Goal: Navigation & Orientation: Find specific page/section

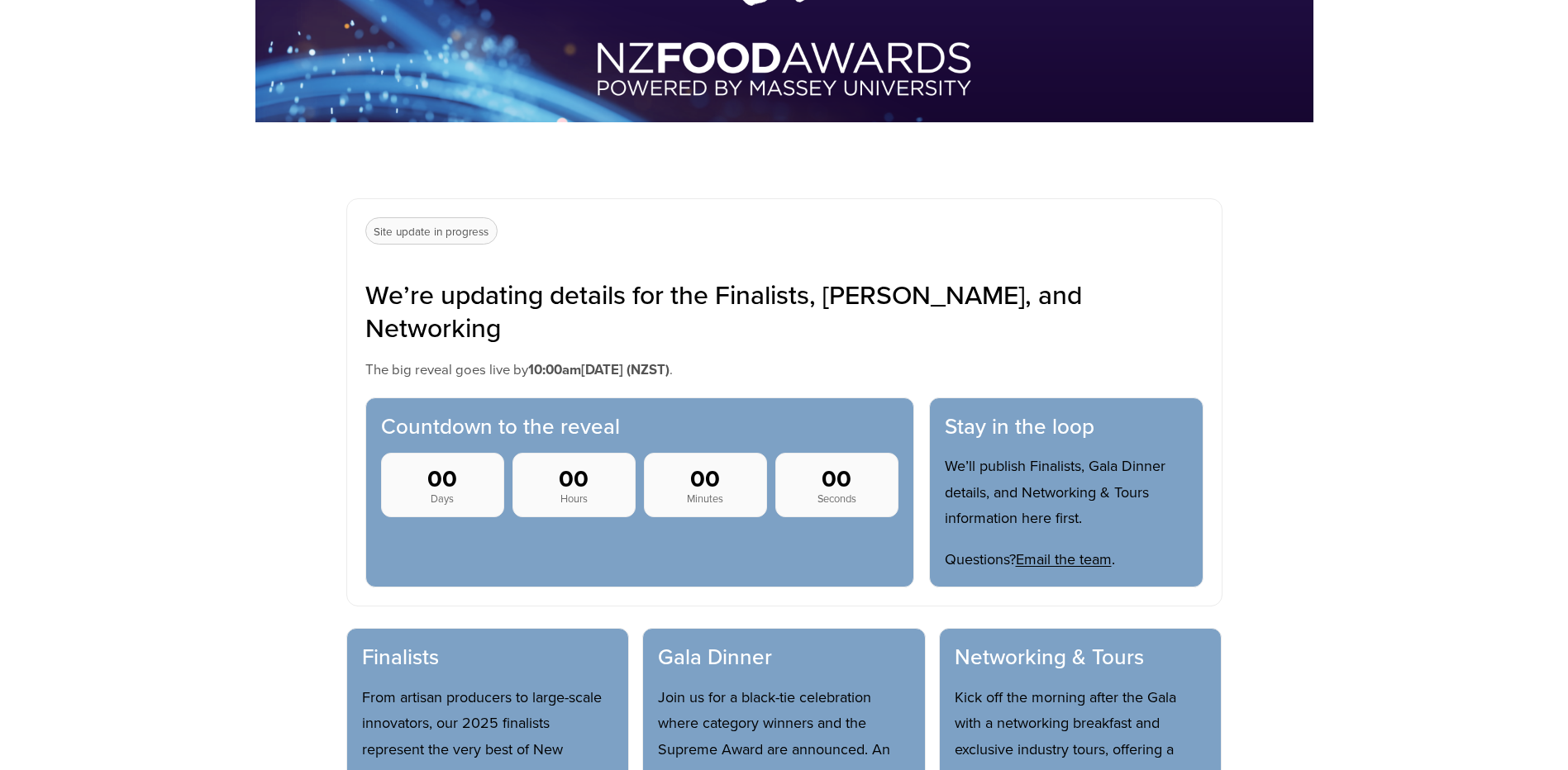
scroll to position [331, 0]
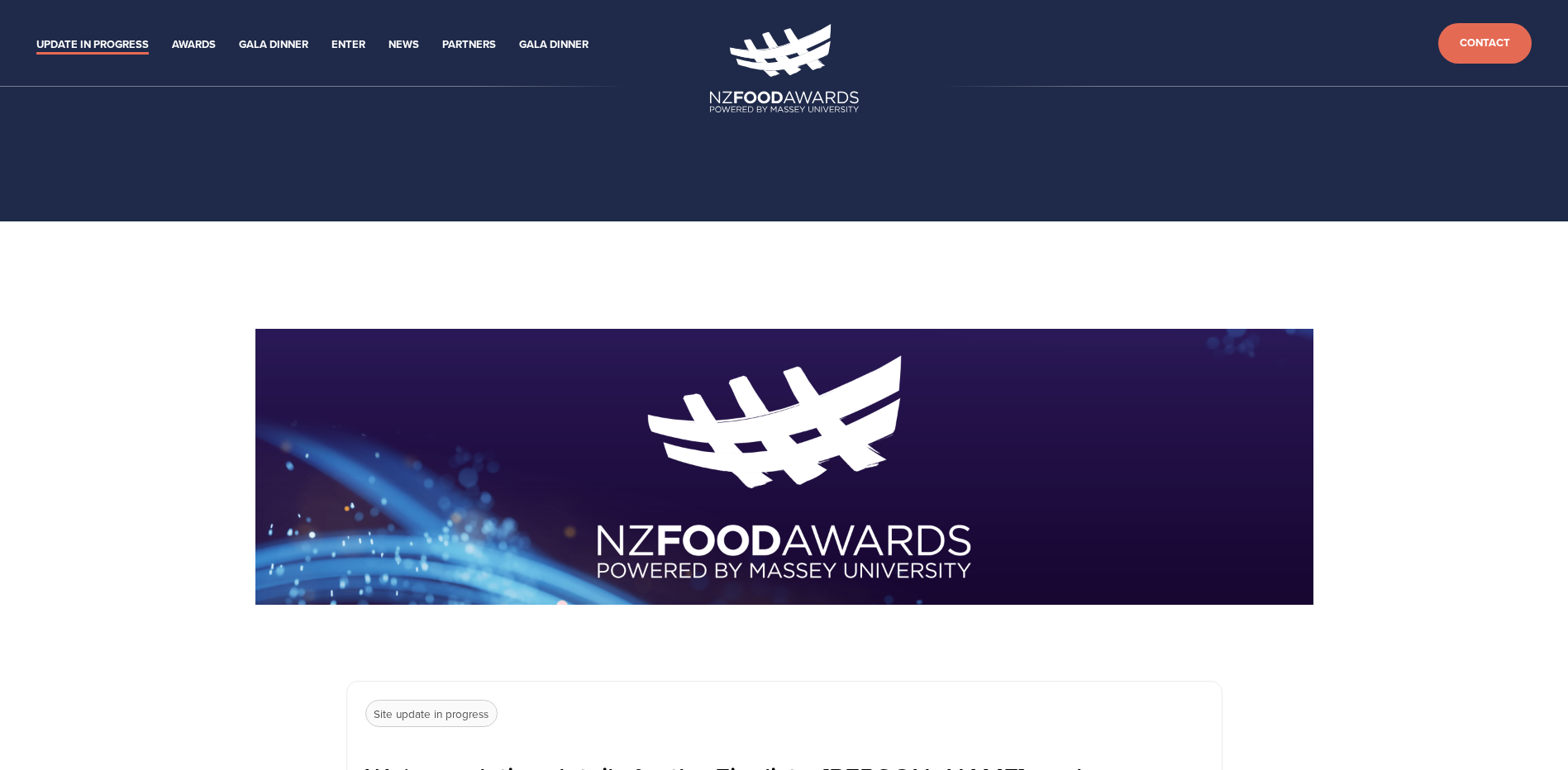
click at [105, 38] on link "Update in Progress" at bounding box center [92, 45] width 112 height 19
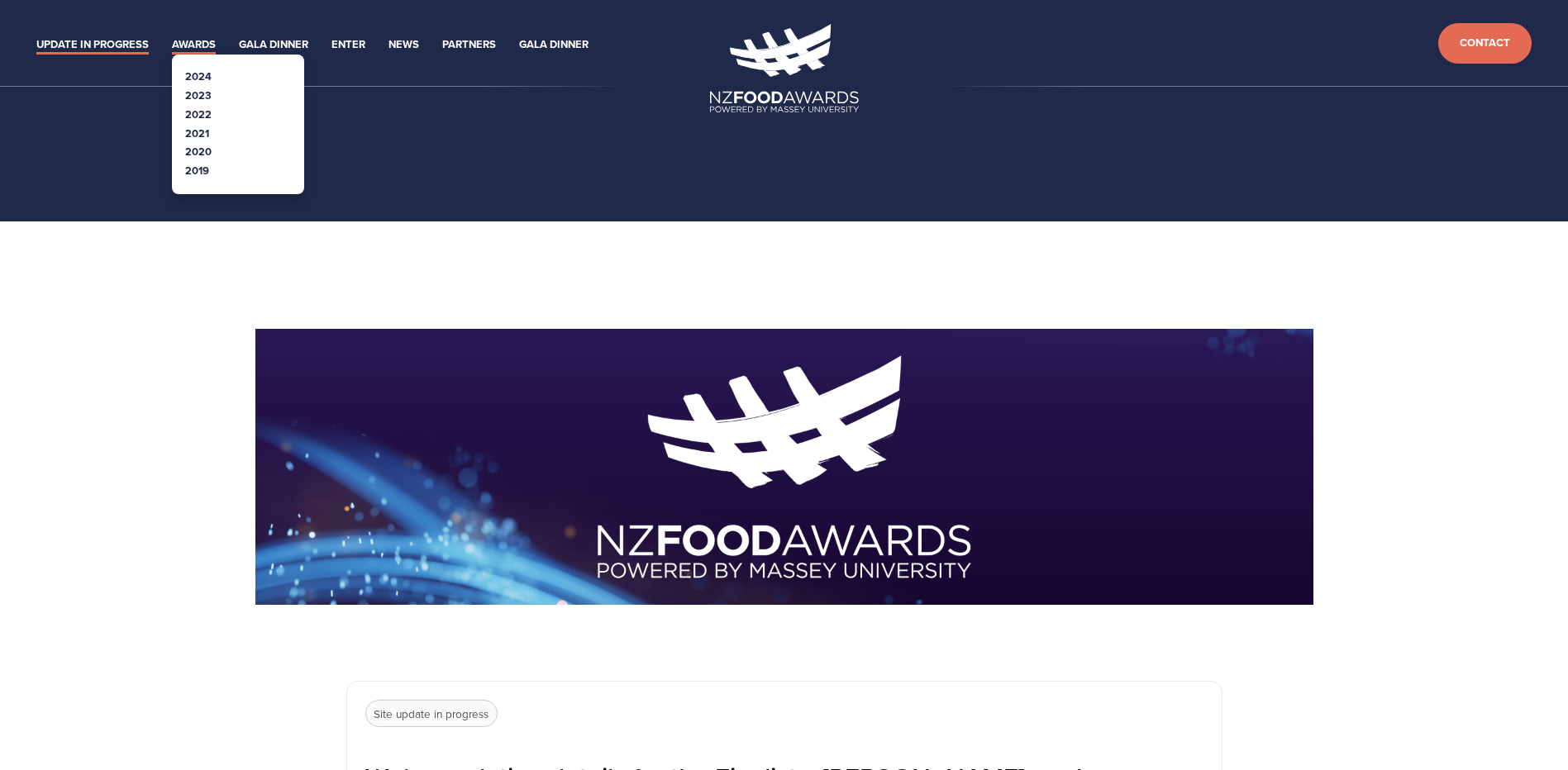
click at [212, 43] on link "Awards" at bounding box center [193, 45] width 44 height 19
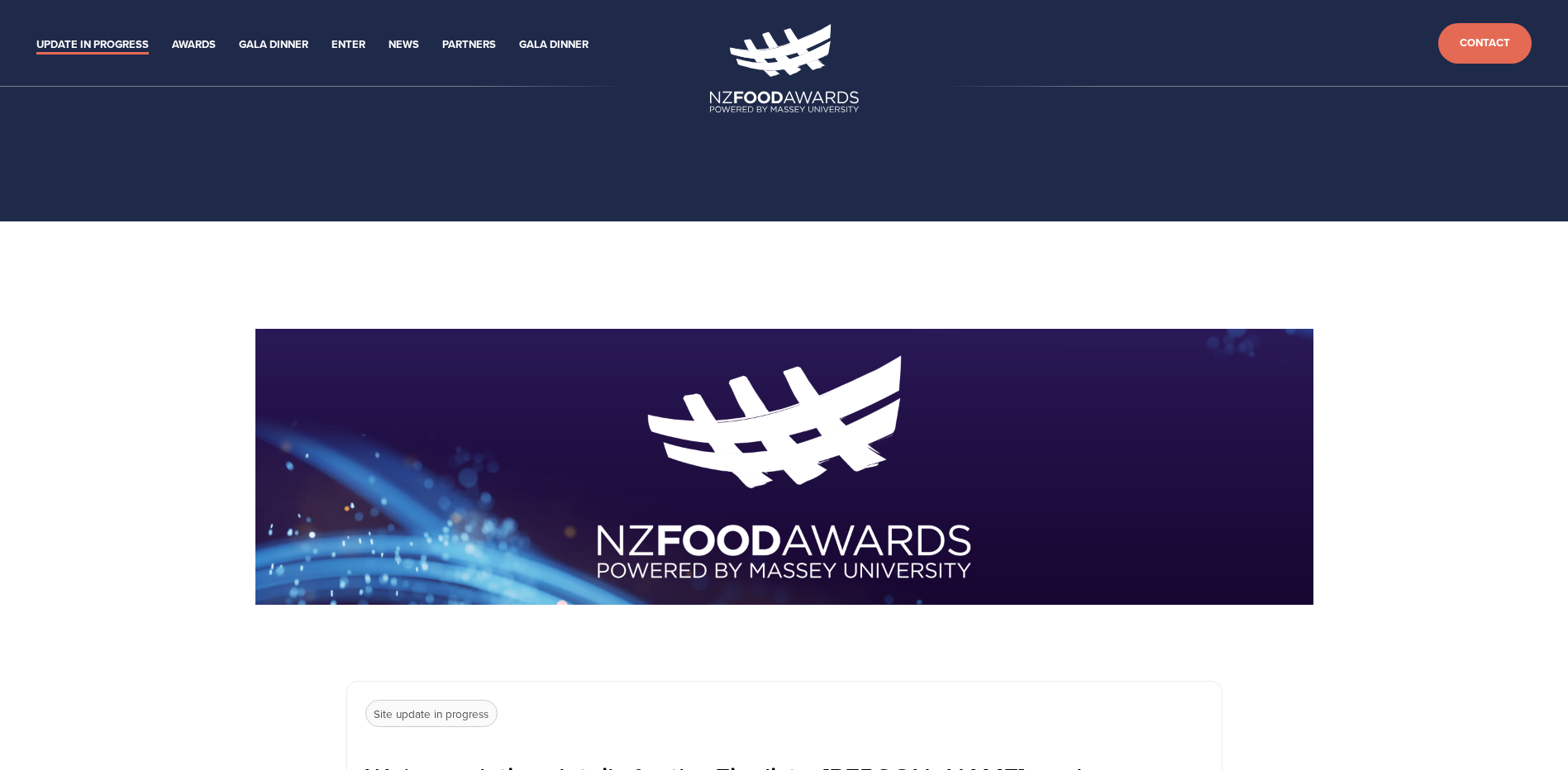
click at [800, 65] on img at bounding box center [784, 68] width 149 height 89
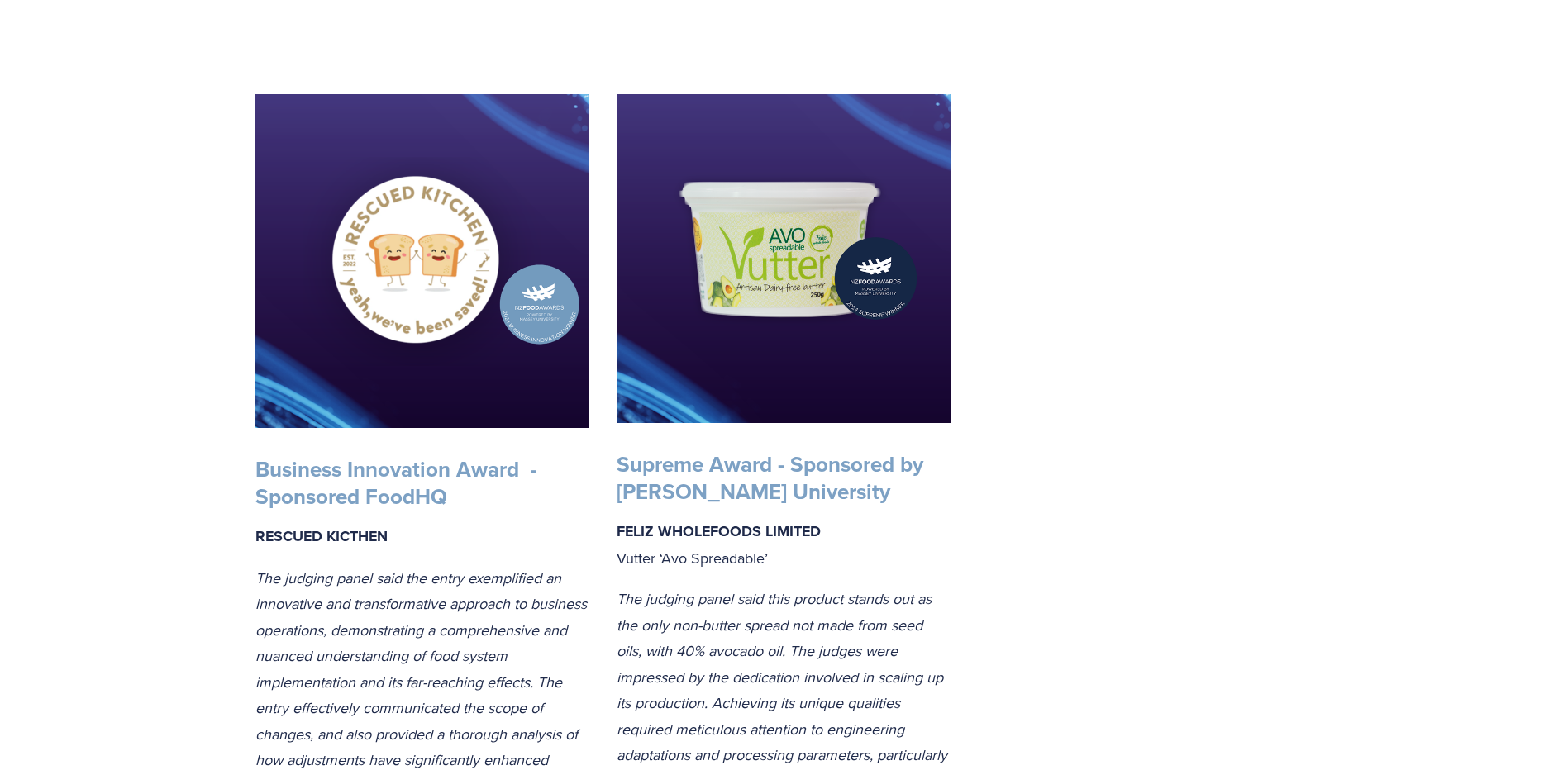
scroll to position [2892, 0]
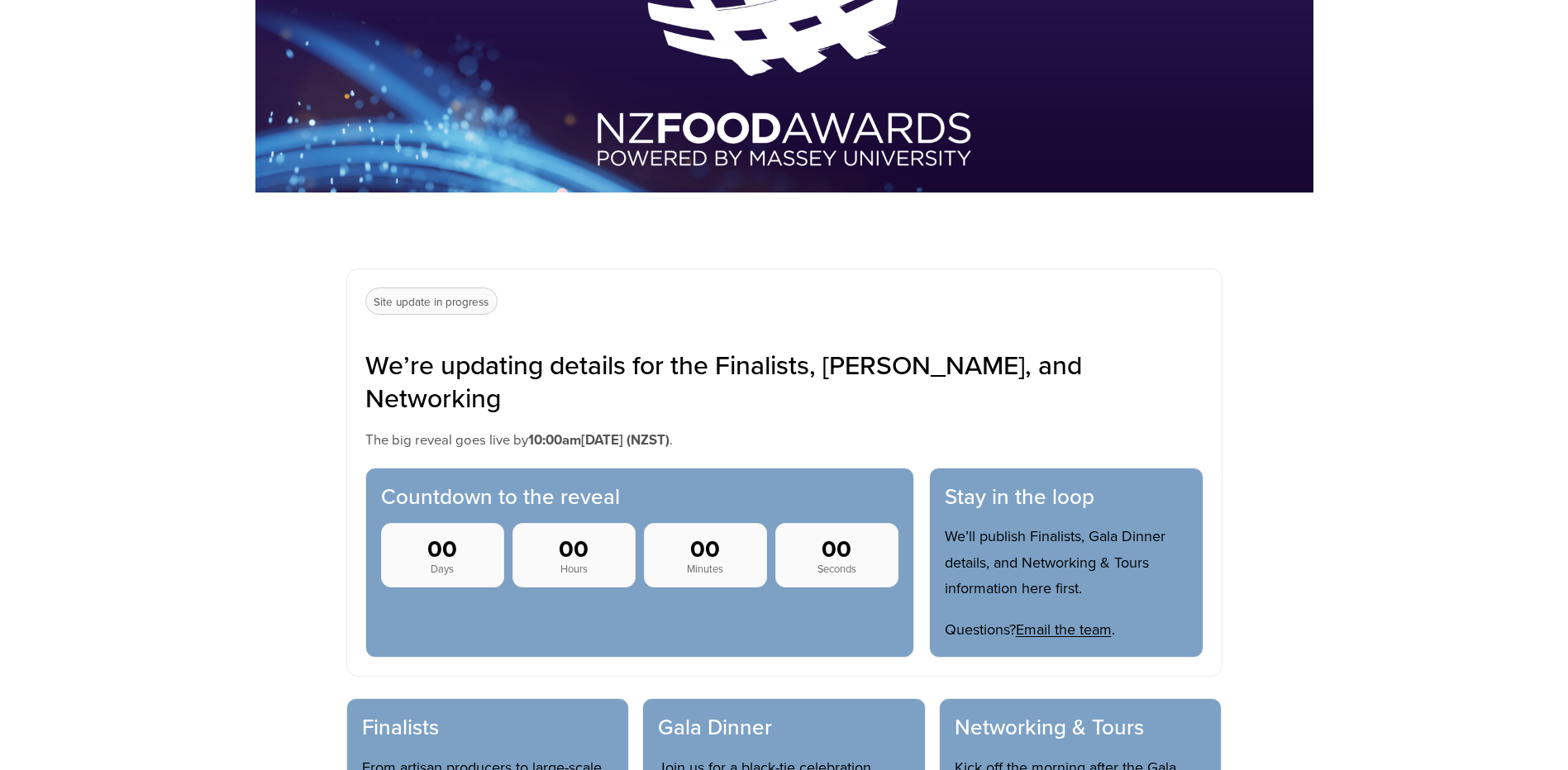
scroll to position [578, 0]
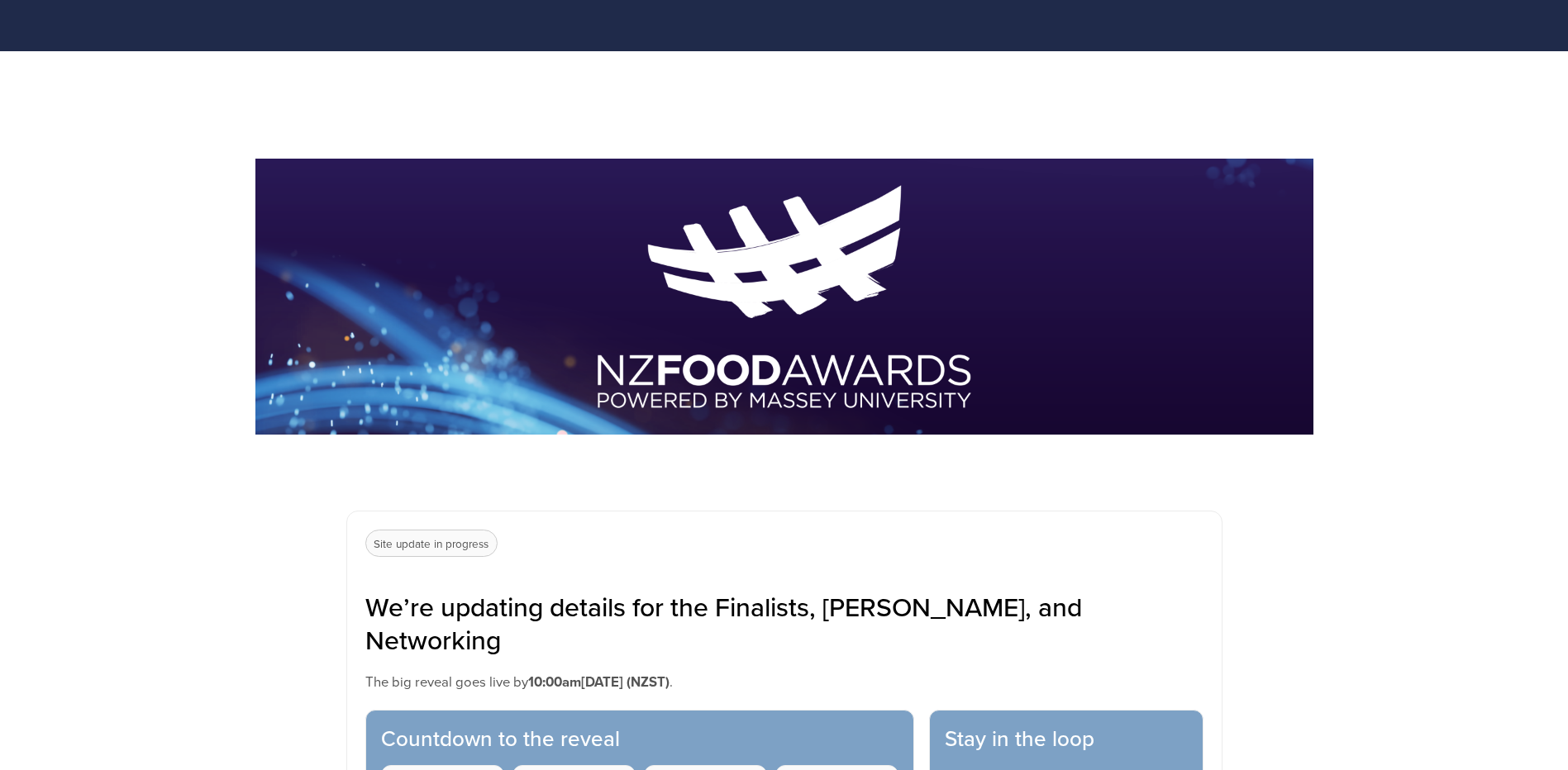
scroll to position [496, 0]
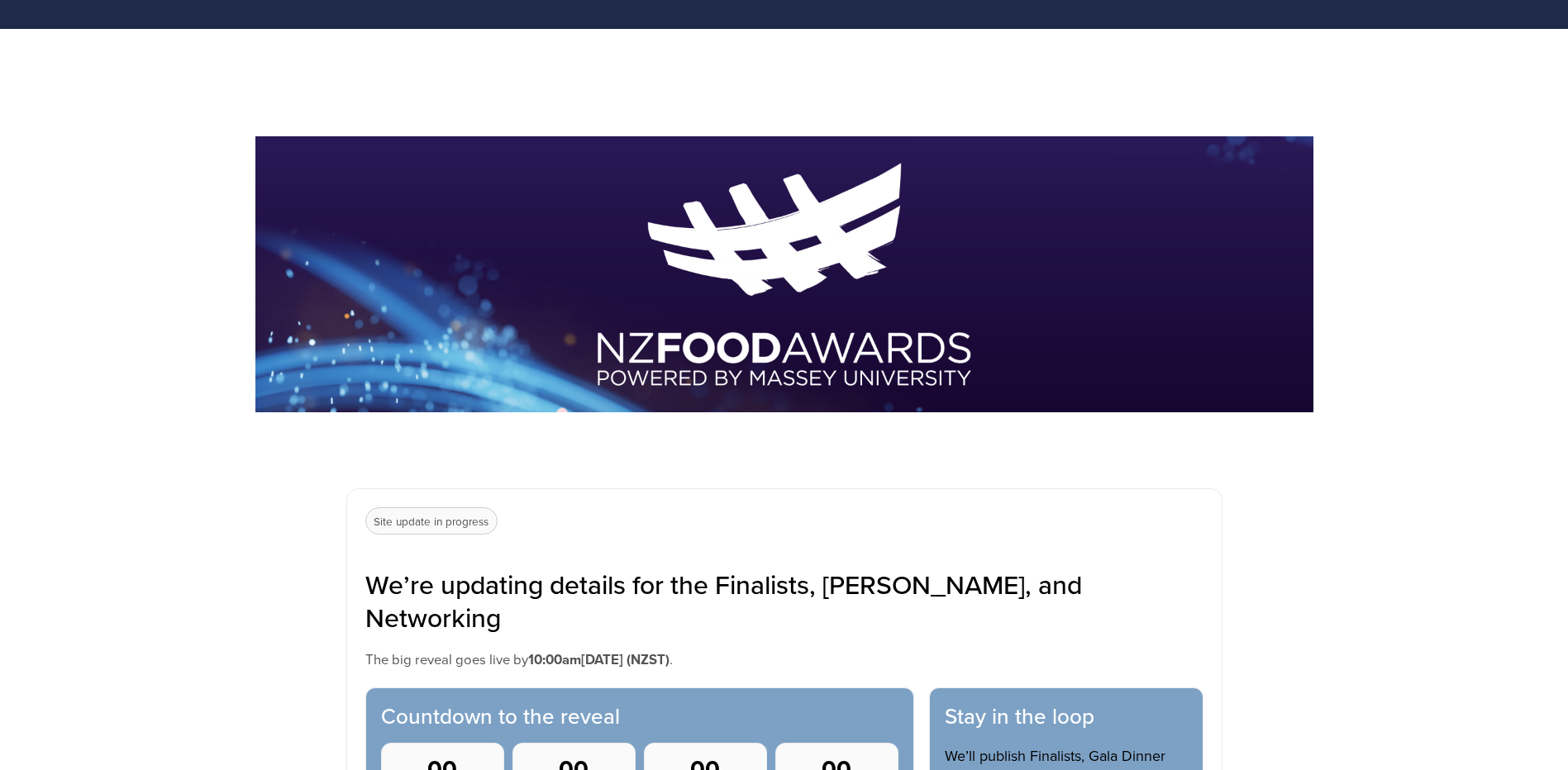
scroll to position [165, 0]
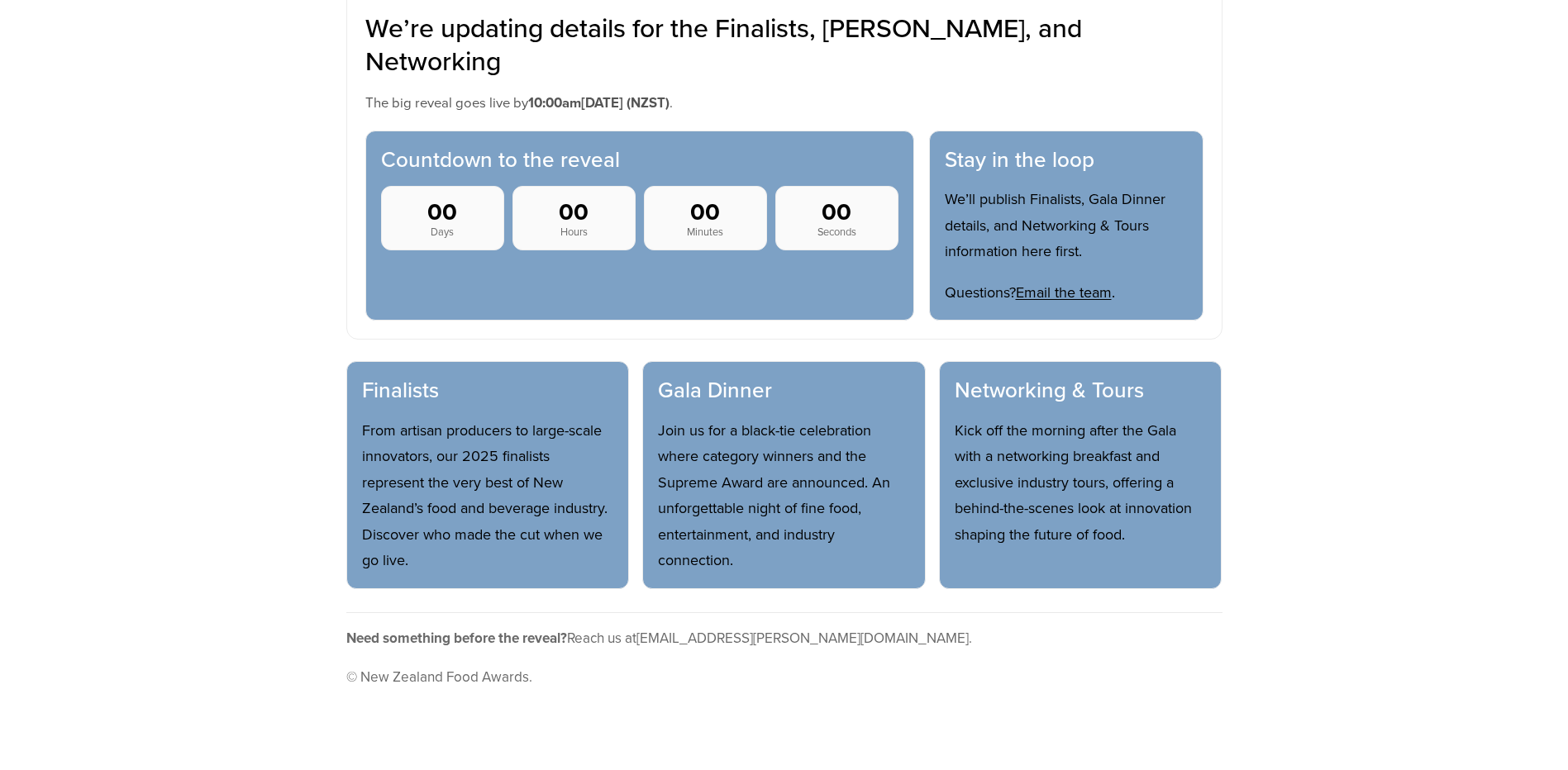
scroll to position [496, 0]
